Goal: Transaction & Acquisition: Purchase product/service

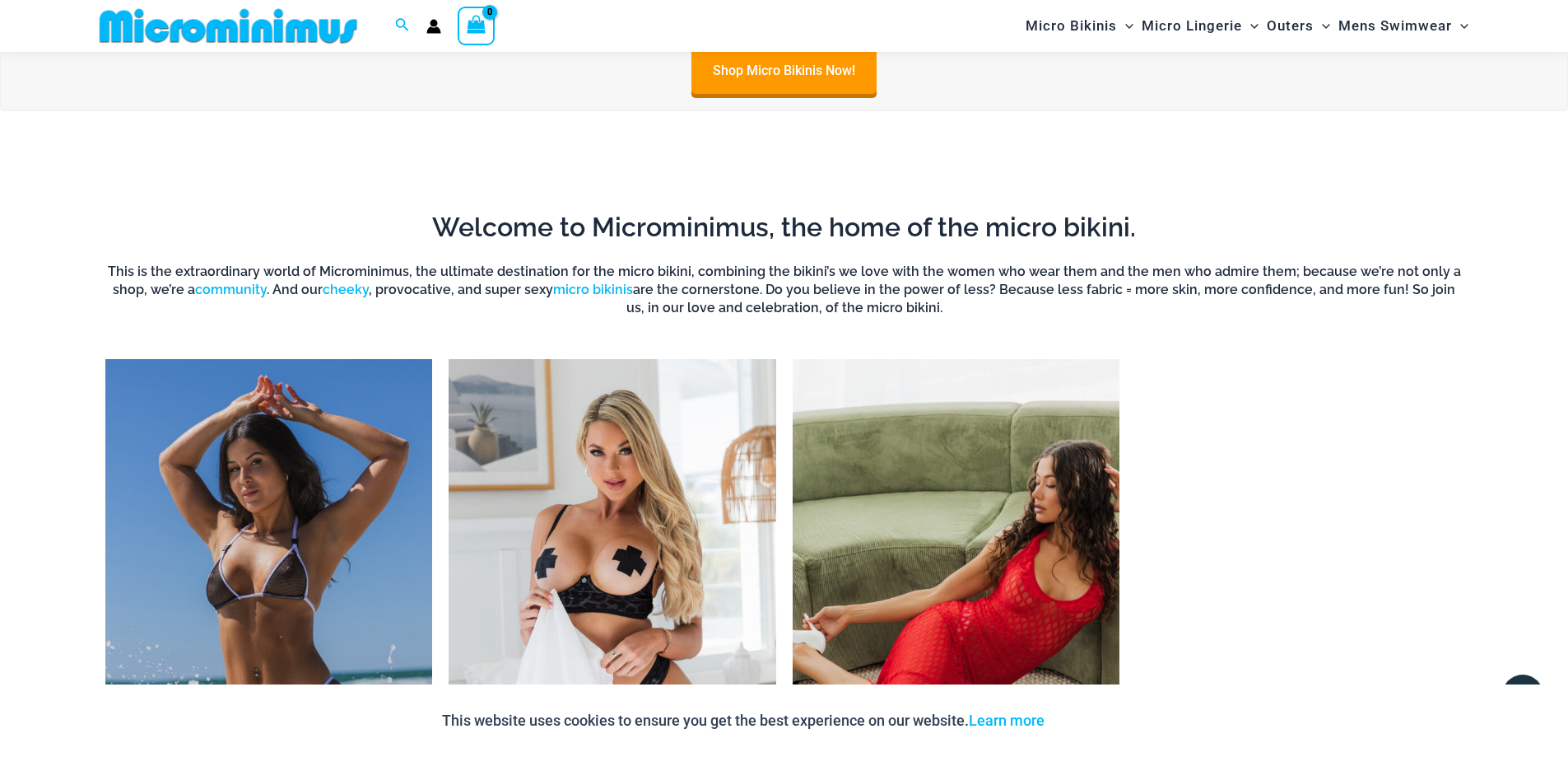
scroll to position [1385, 0]
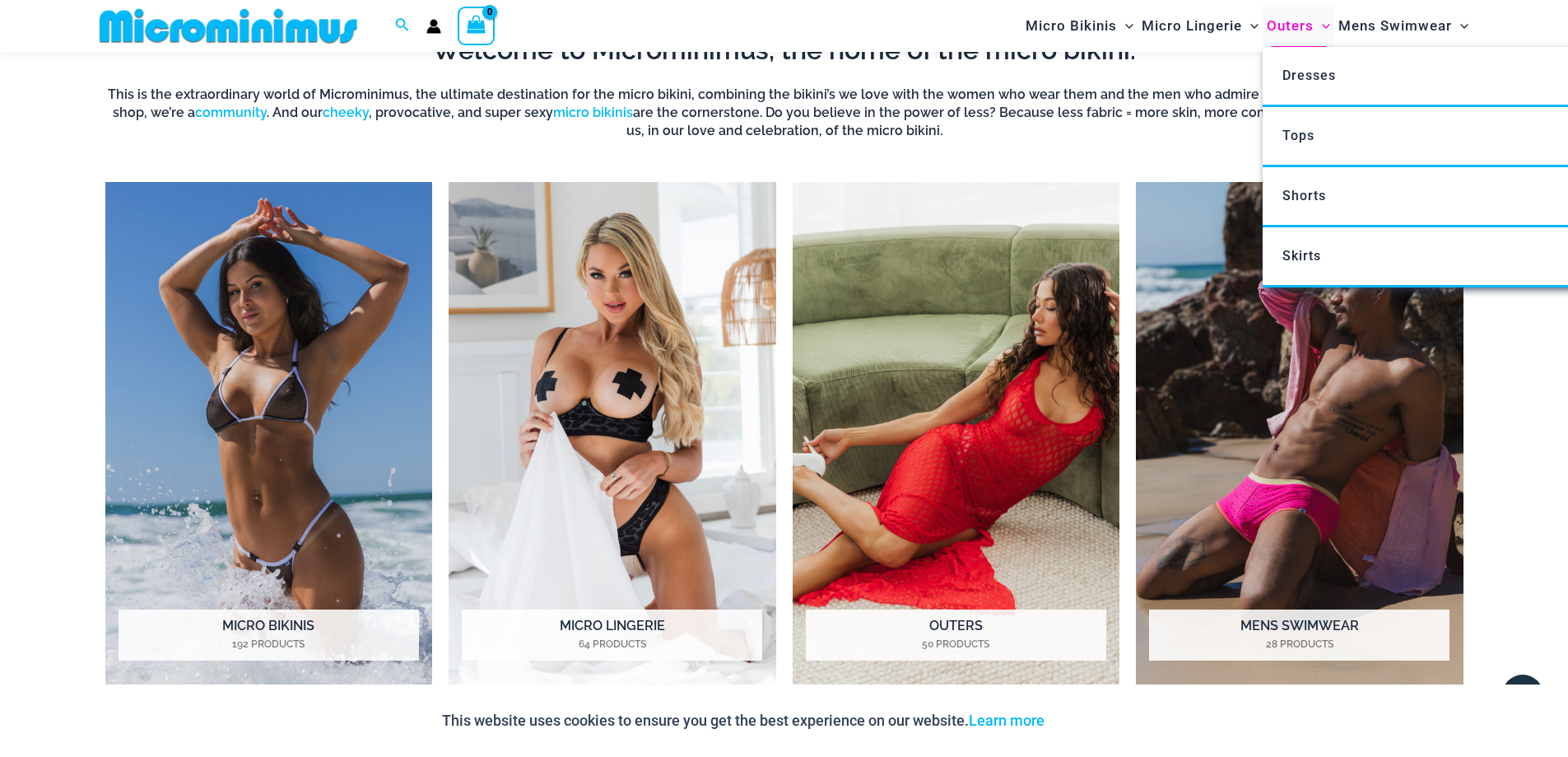
click at [1283, 32] on span "Outers" at bounding box center [1290, 26] width 47 height 42
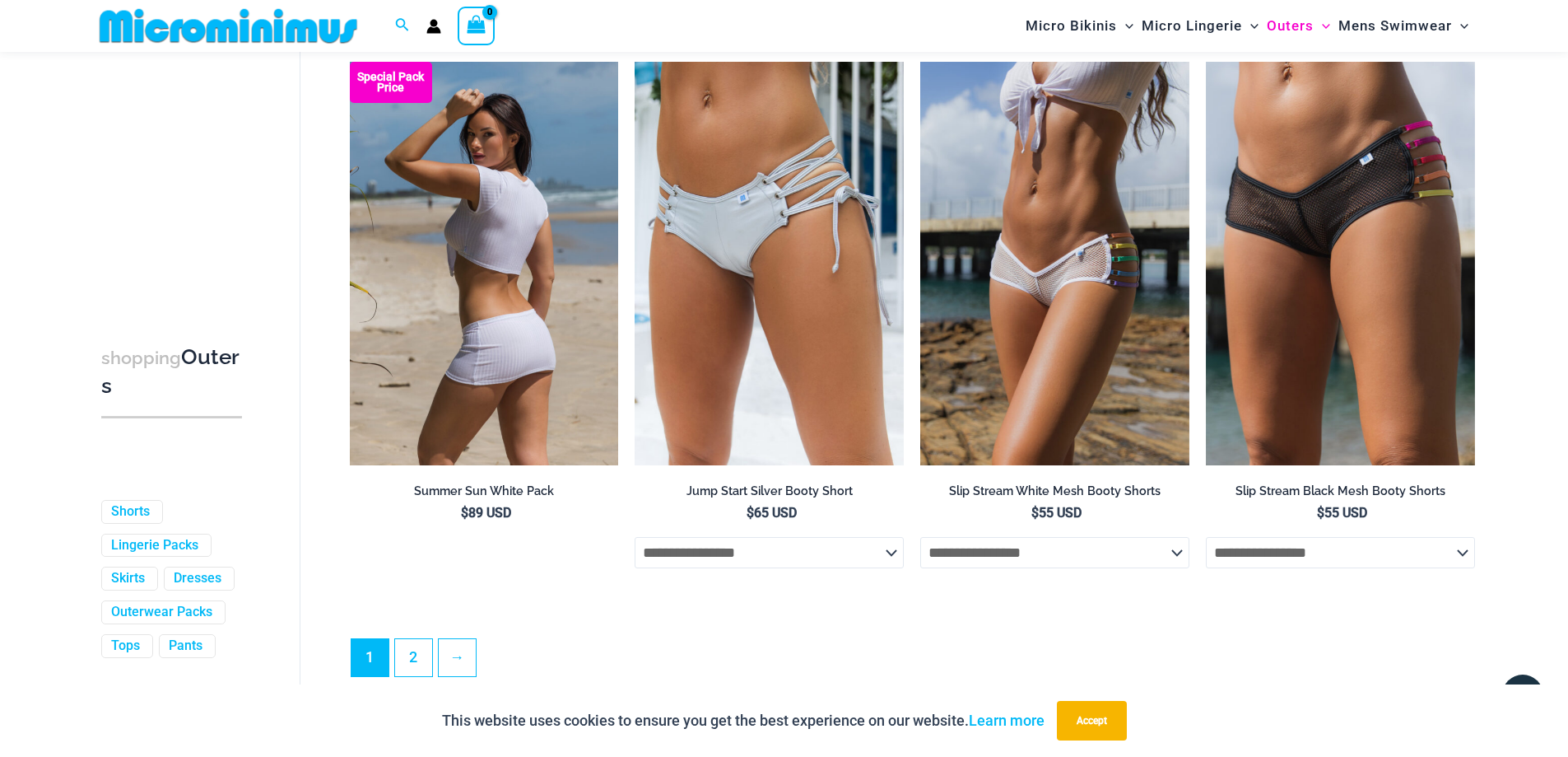
scroll to position [4353, 0]
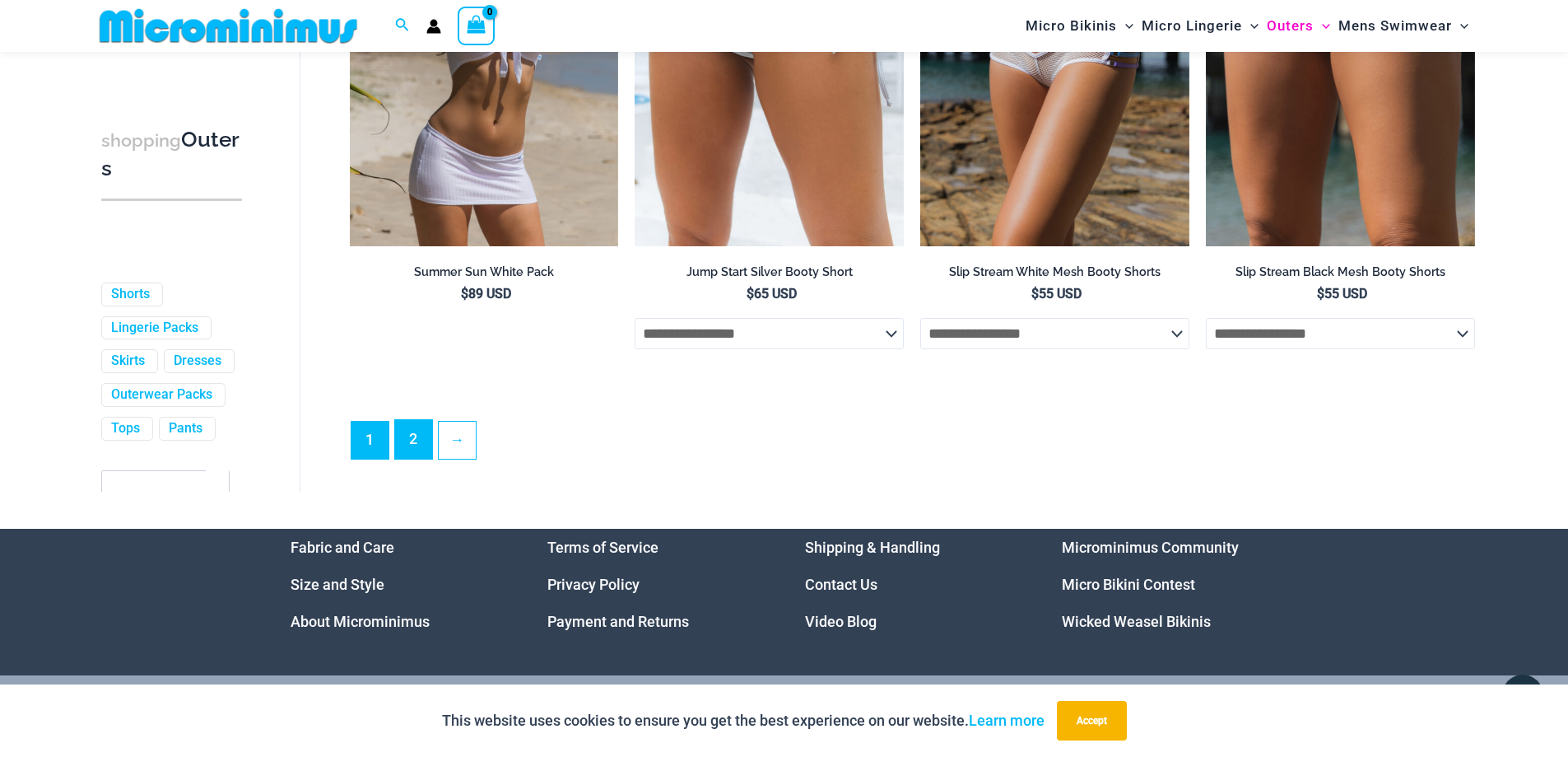
click at [427, 452] on link "2" at bounding box center [413, 439] width 37 height 39
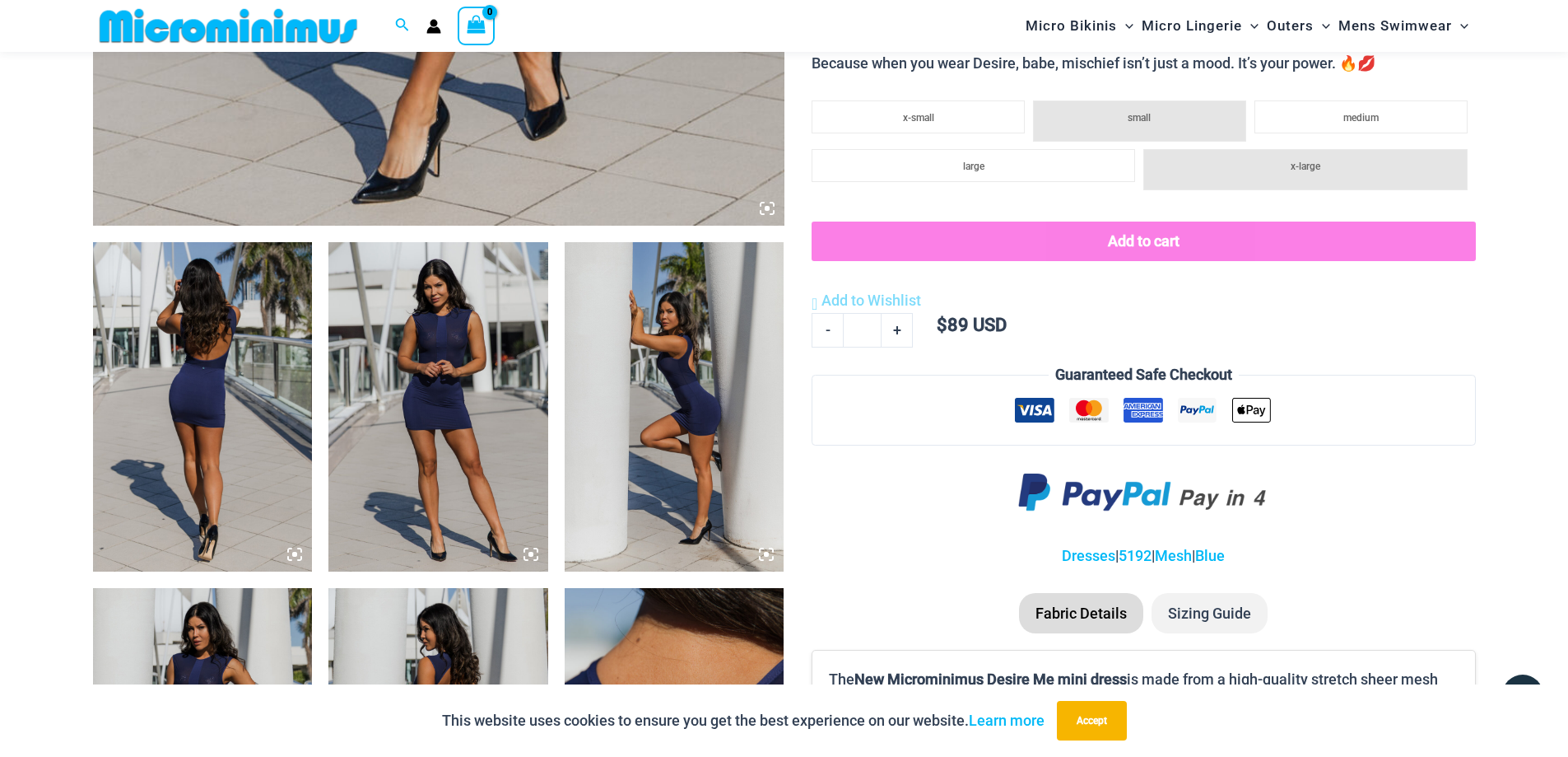
scroll to position [1138, 0]
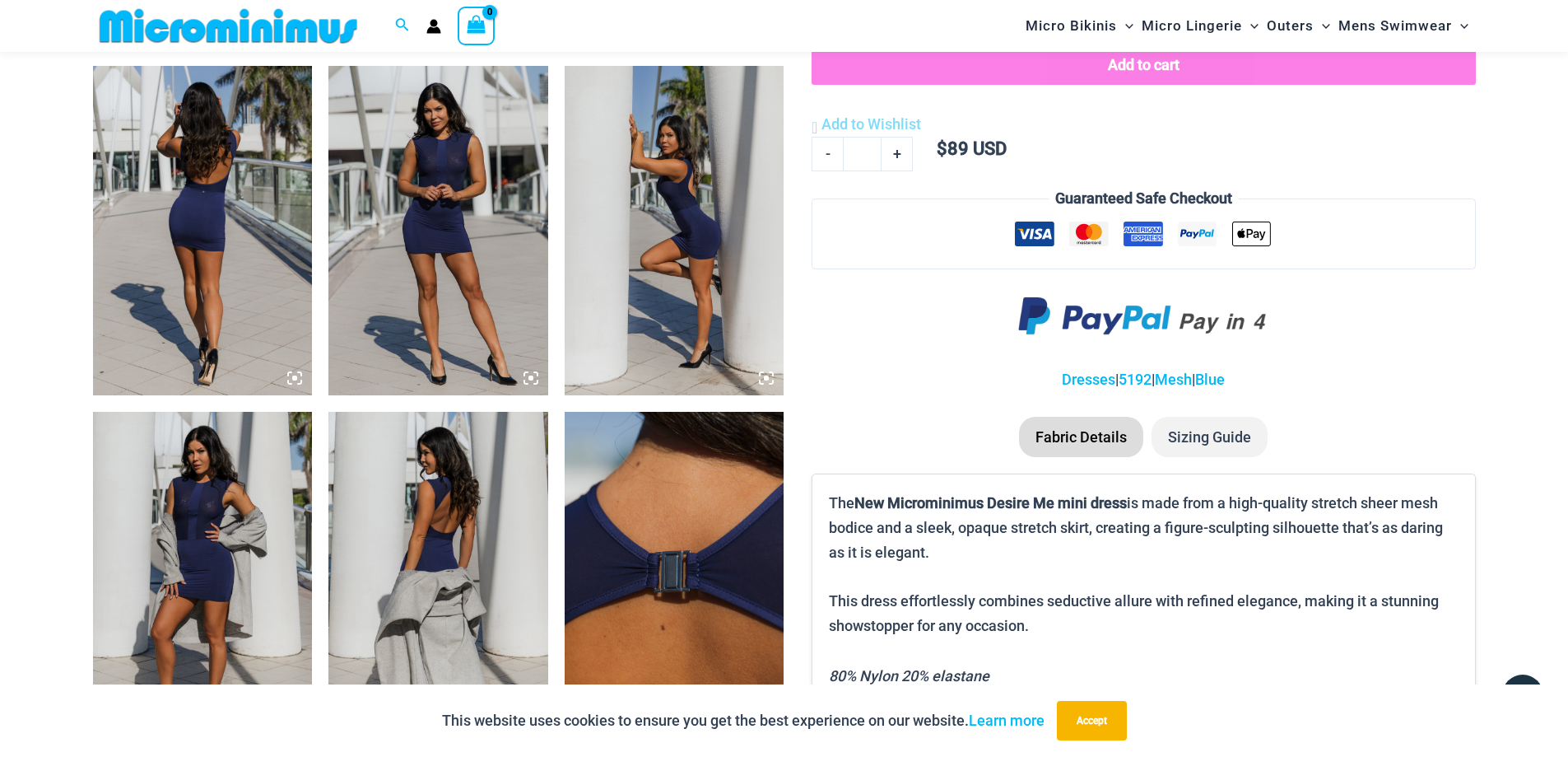
click at [724, 546] on img at bounding box center [675, 576] width 220 height 329
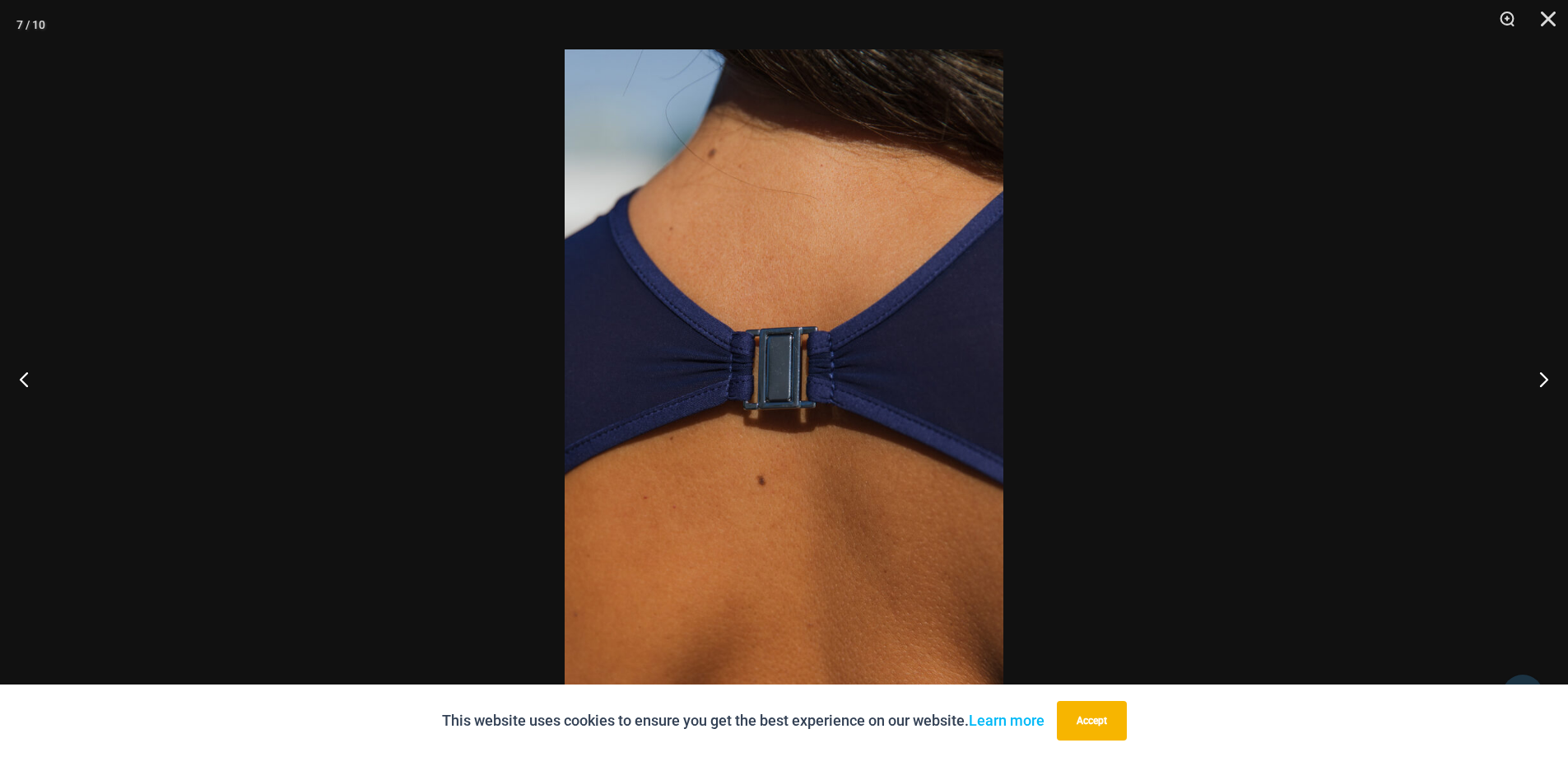
click at [1400, 274] on div at bounding box center [784, 378] width 1568 height 757
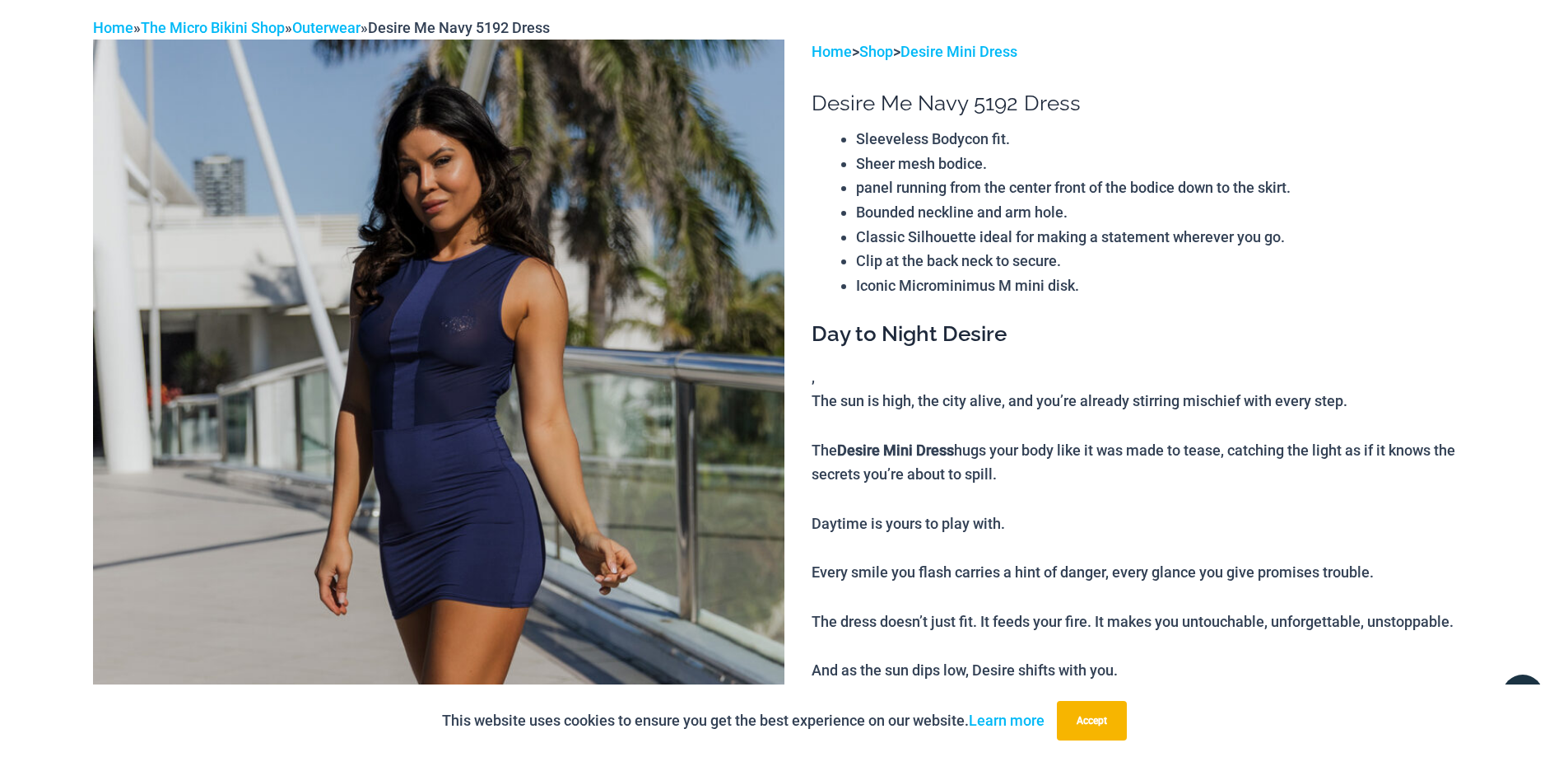
scroll to position [0, 0]
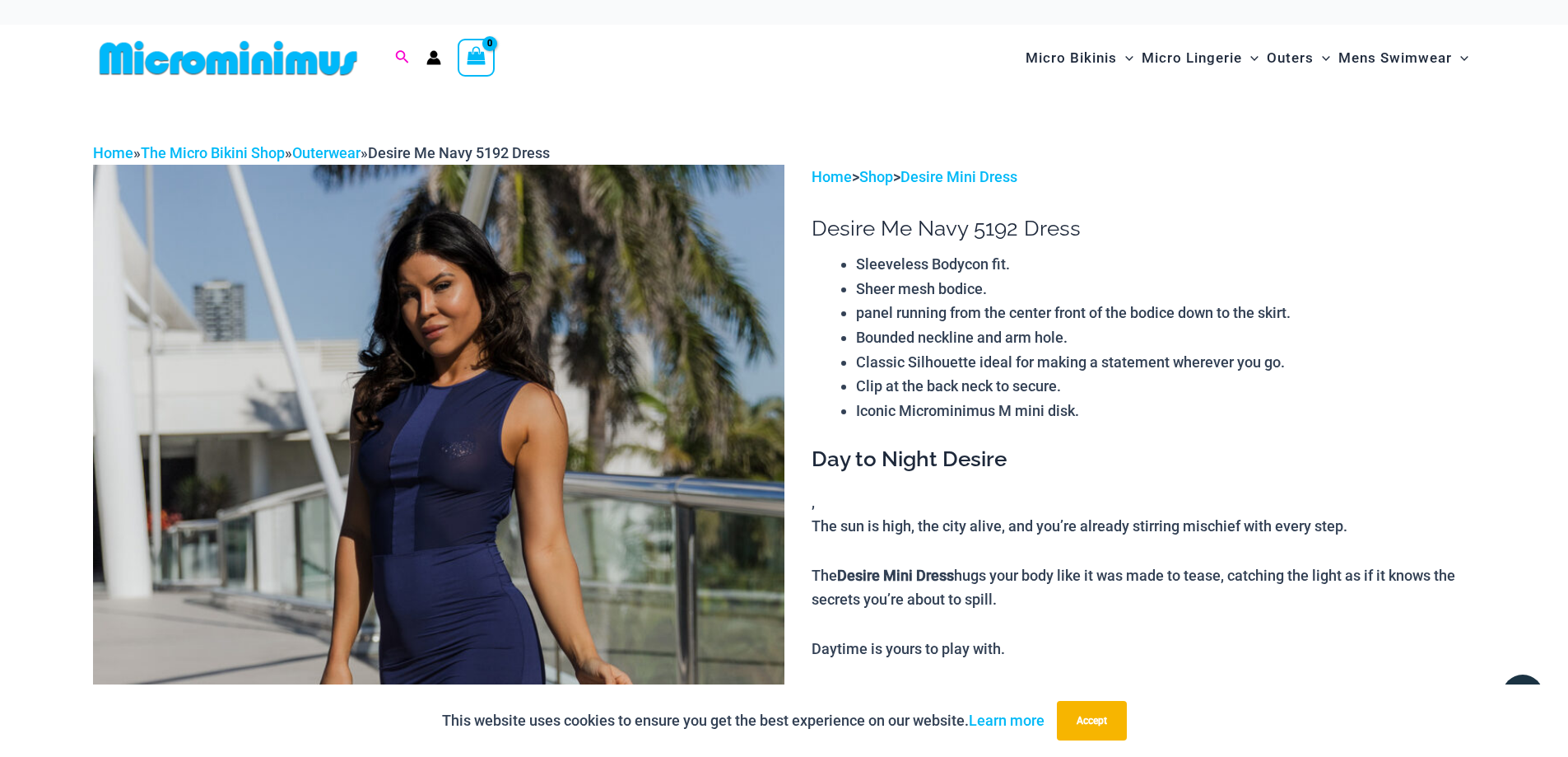
click at [402, 55] on icon "Search icon link" at bounding box center [401, 58] width 13 height 15
click at [460, 61] on input "Search for: Search" at bounding box center [507, 58] width 194 height 49
type input "******"
click button "Search" at bounding box center [0, 0] width 0 height 0
